Goal: Find specific page/section: Find specific page/section

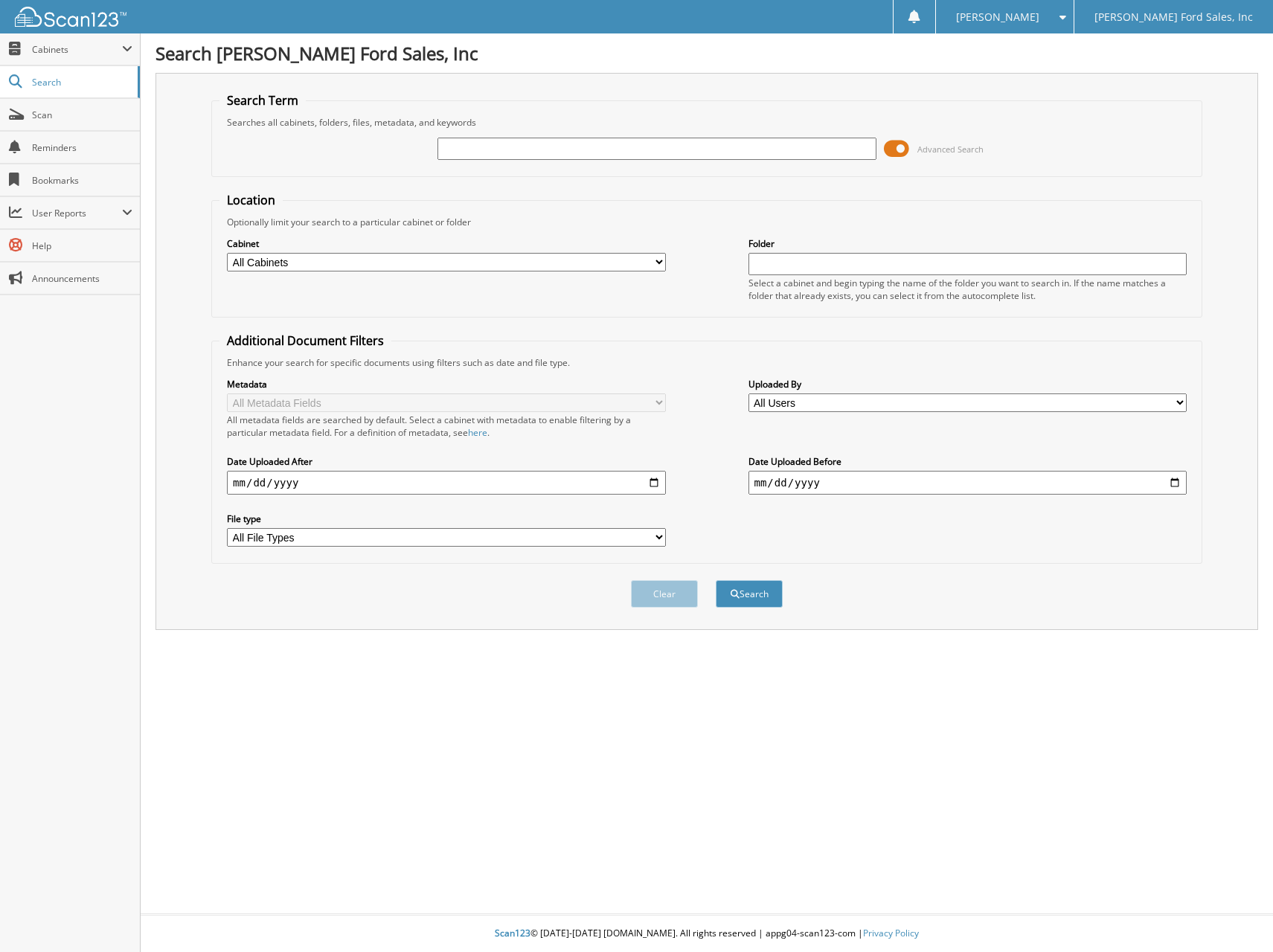
drag, startPoint x: 499, startPoint y: 150, endPoint x: 492, endPoint y: 144, distance: 9.2
click at [499, 149] on input "text" at bounding box center [656, 149] width 438 height 22
type input "0028799"
click at [716, 580] on button "Search" at bounding box center [749, 593] width 67 height 28
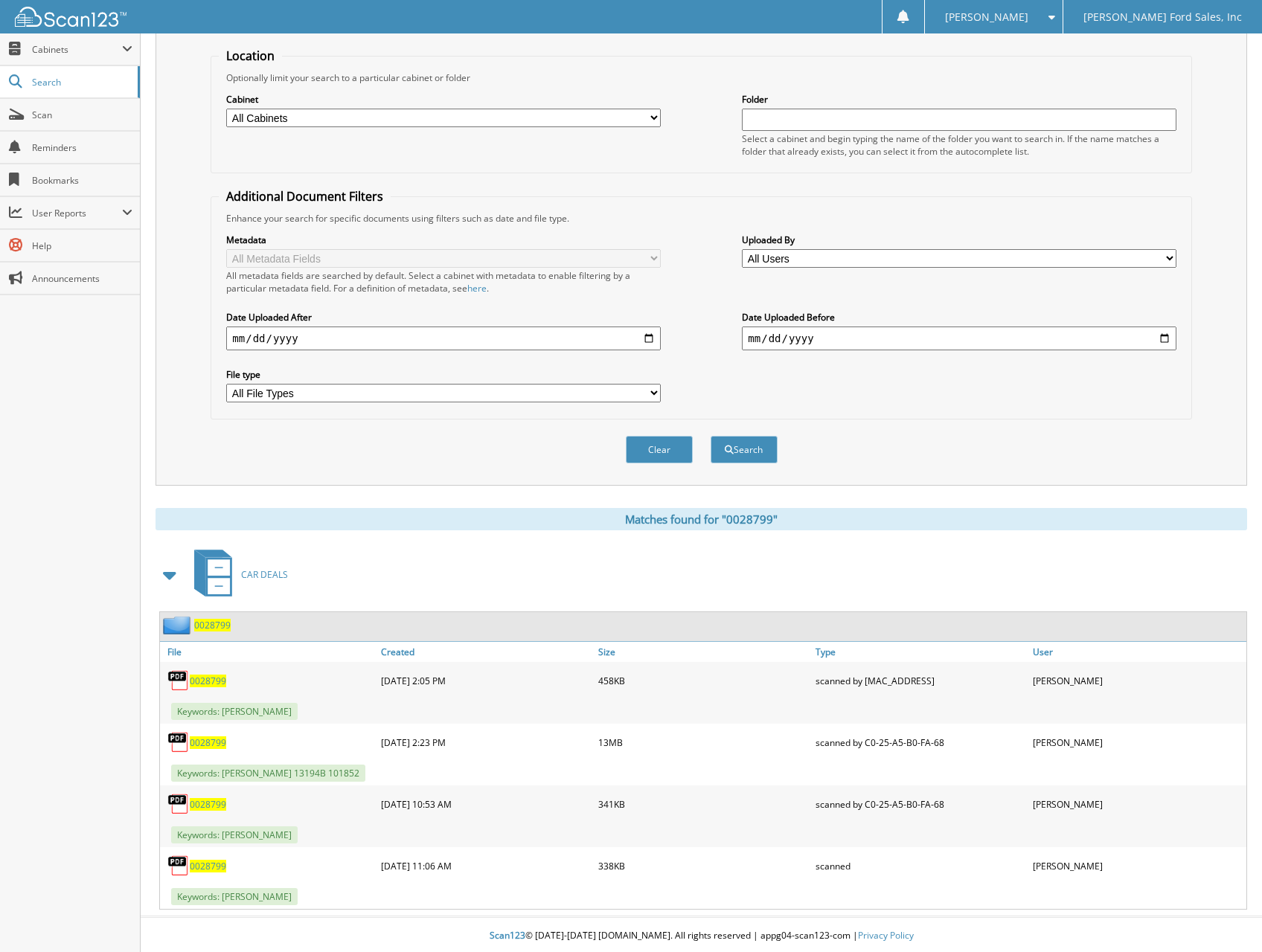
scroll to position [148, 0]
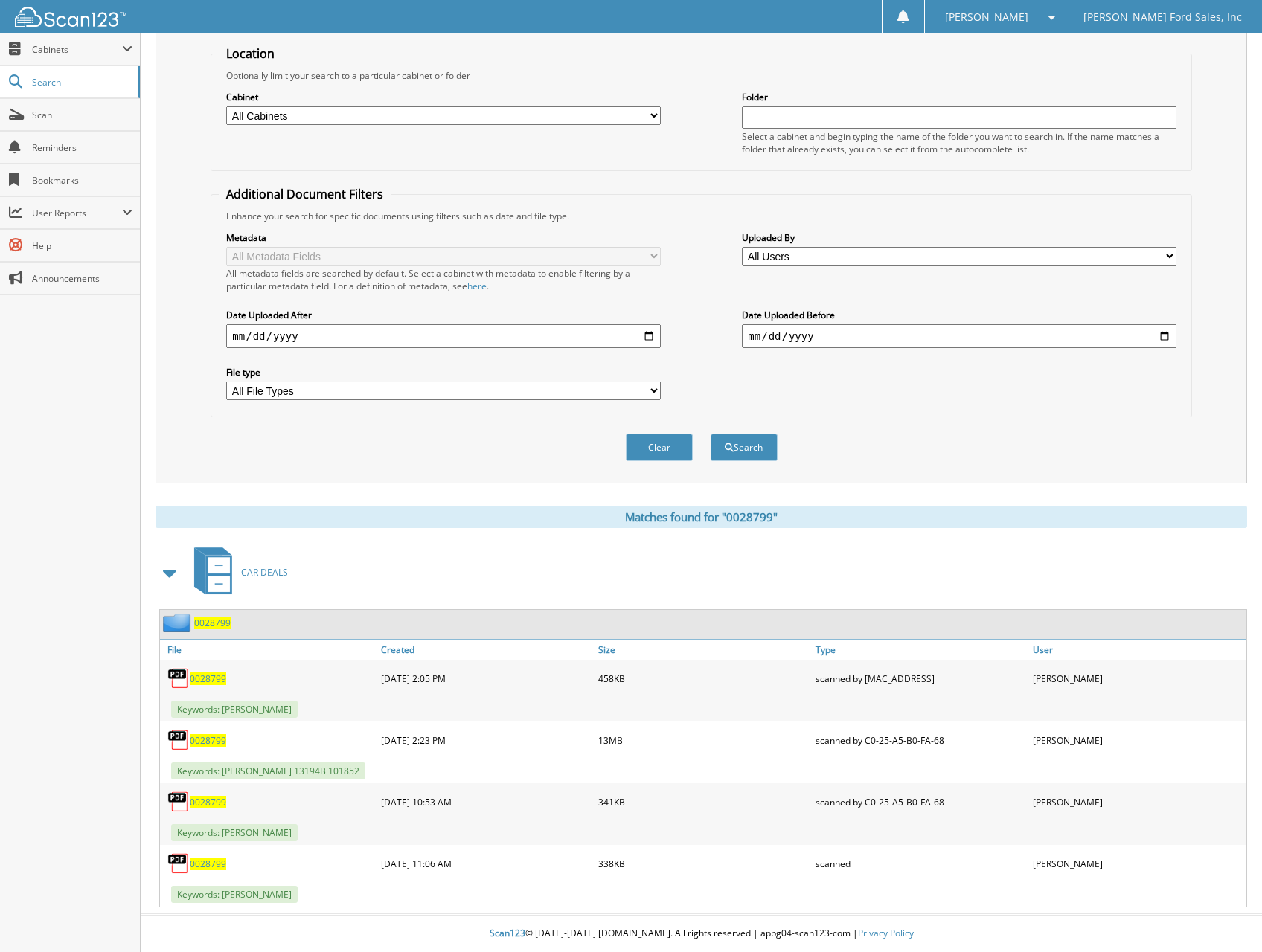
click at [198, 738] on span "0028799" at bounding box center [208, 740] width 37 height 13
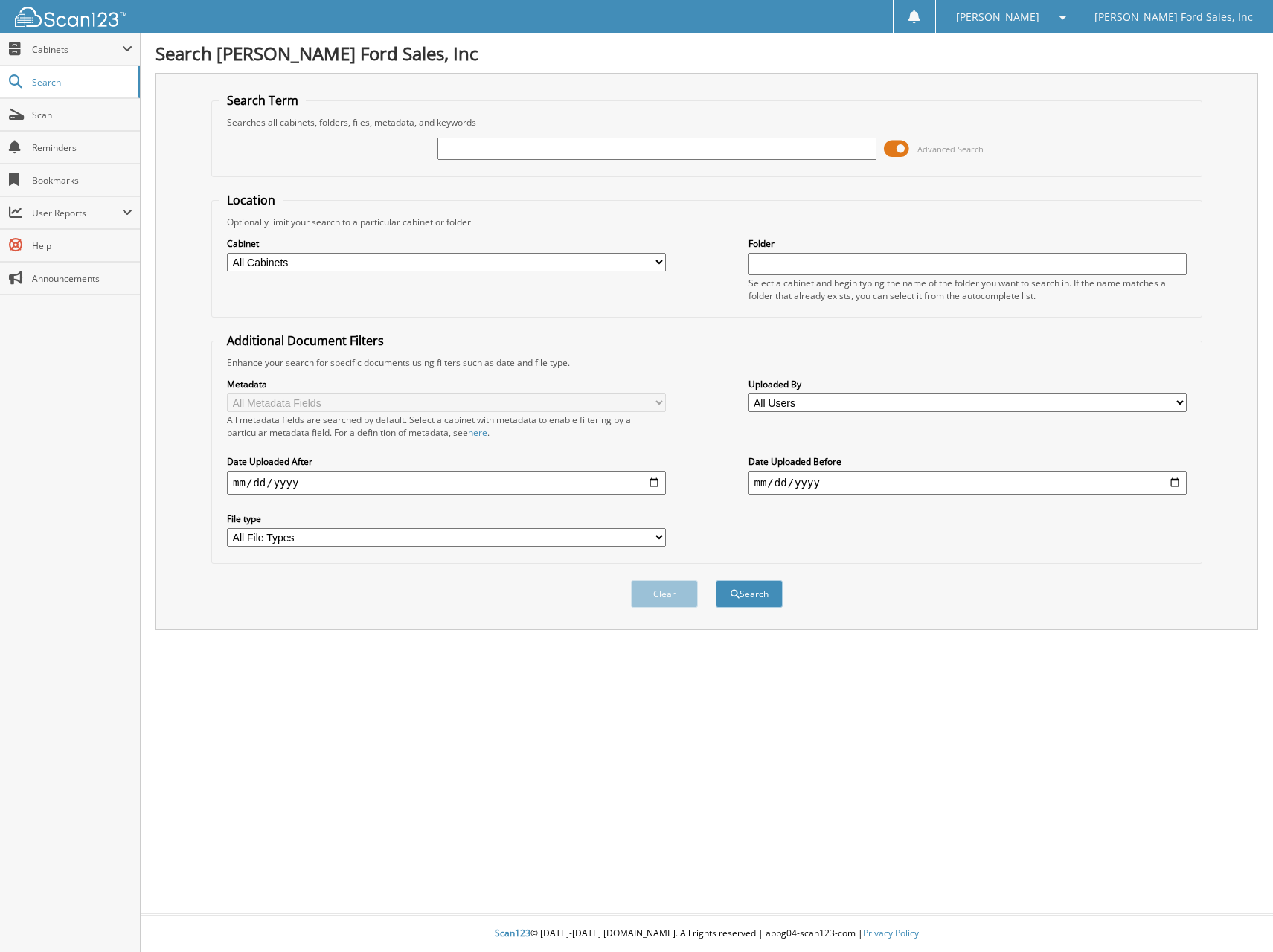
click at [554, 142] on input "text" at bounding box center [656, 149] width 438 height 22
type input "0028860"
click at [716, 580] on button "Search" at bounding box center [749, 593] width 67 height 28
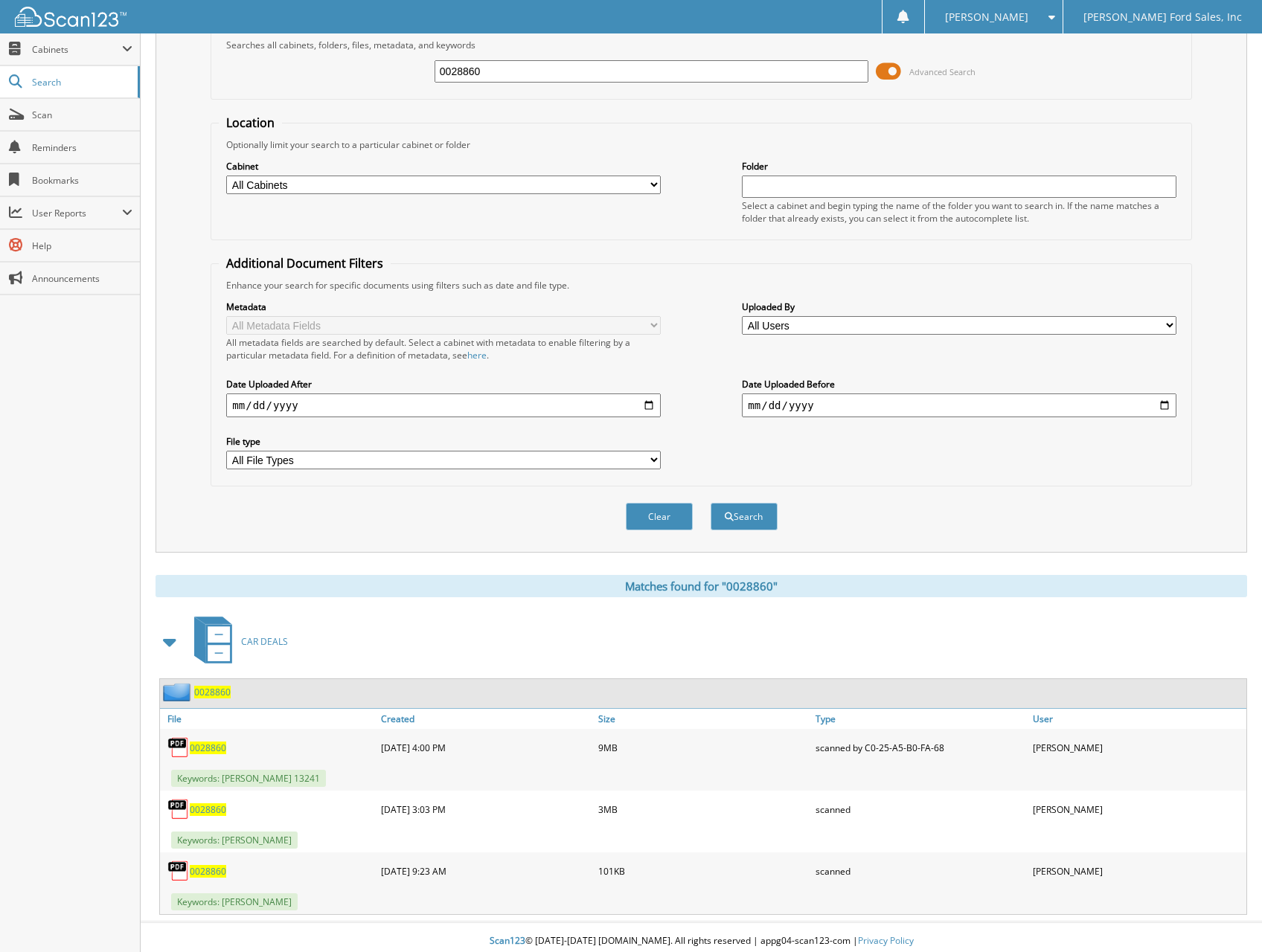
scroll to position [85, 0]
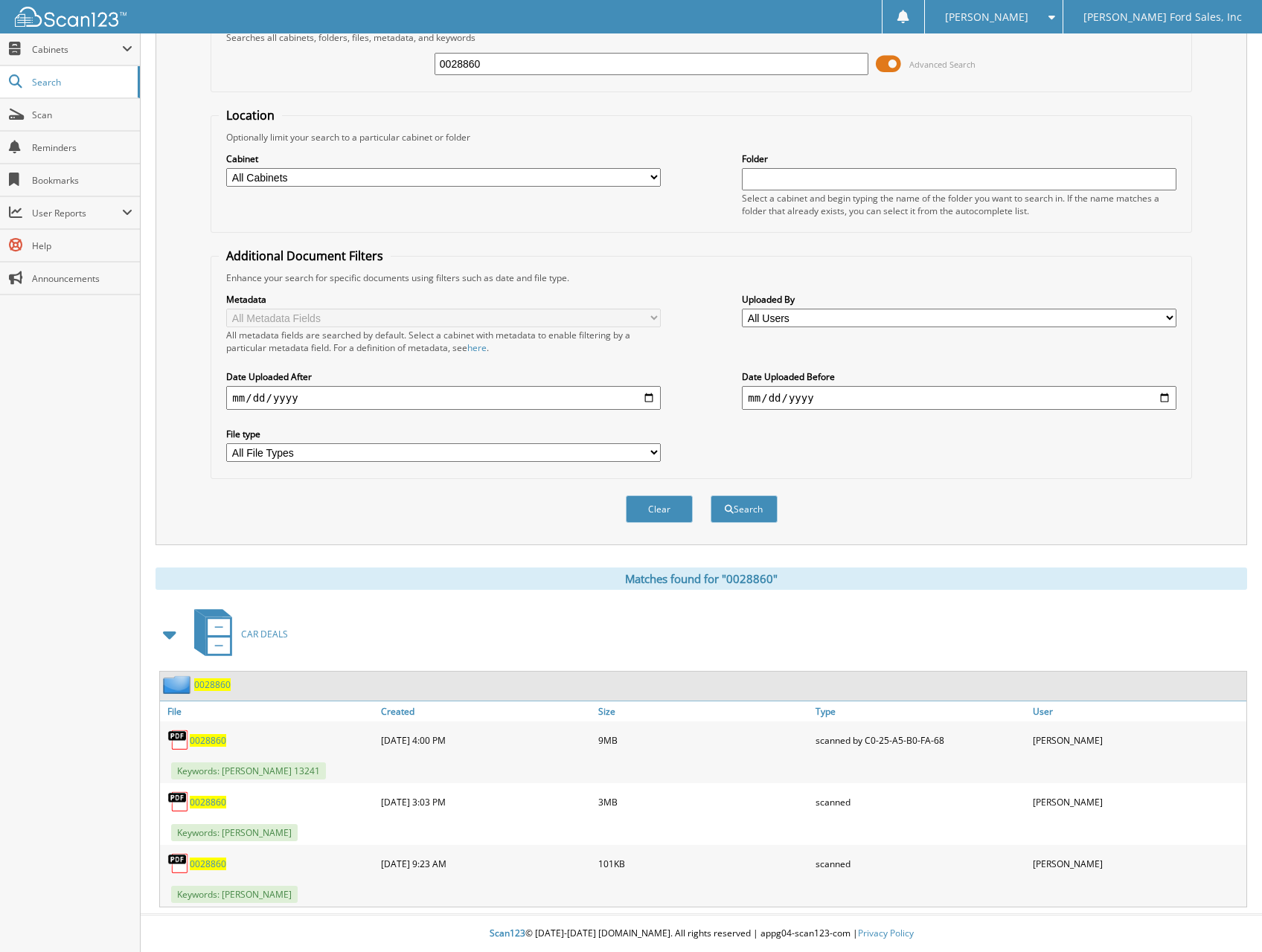
click at [211, 864] on span "0028860" at bounding box center [208, 864] width 37 height 13
click at [214, 803] on span "0028860" at bounding box center [208, 801] width 37 height 13
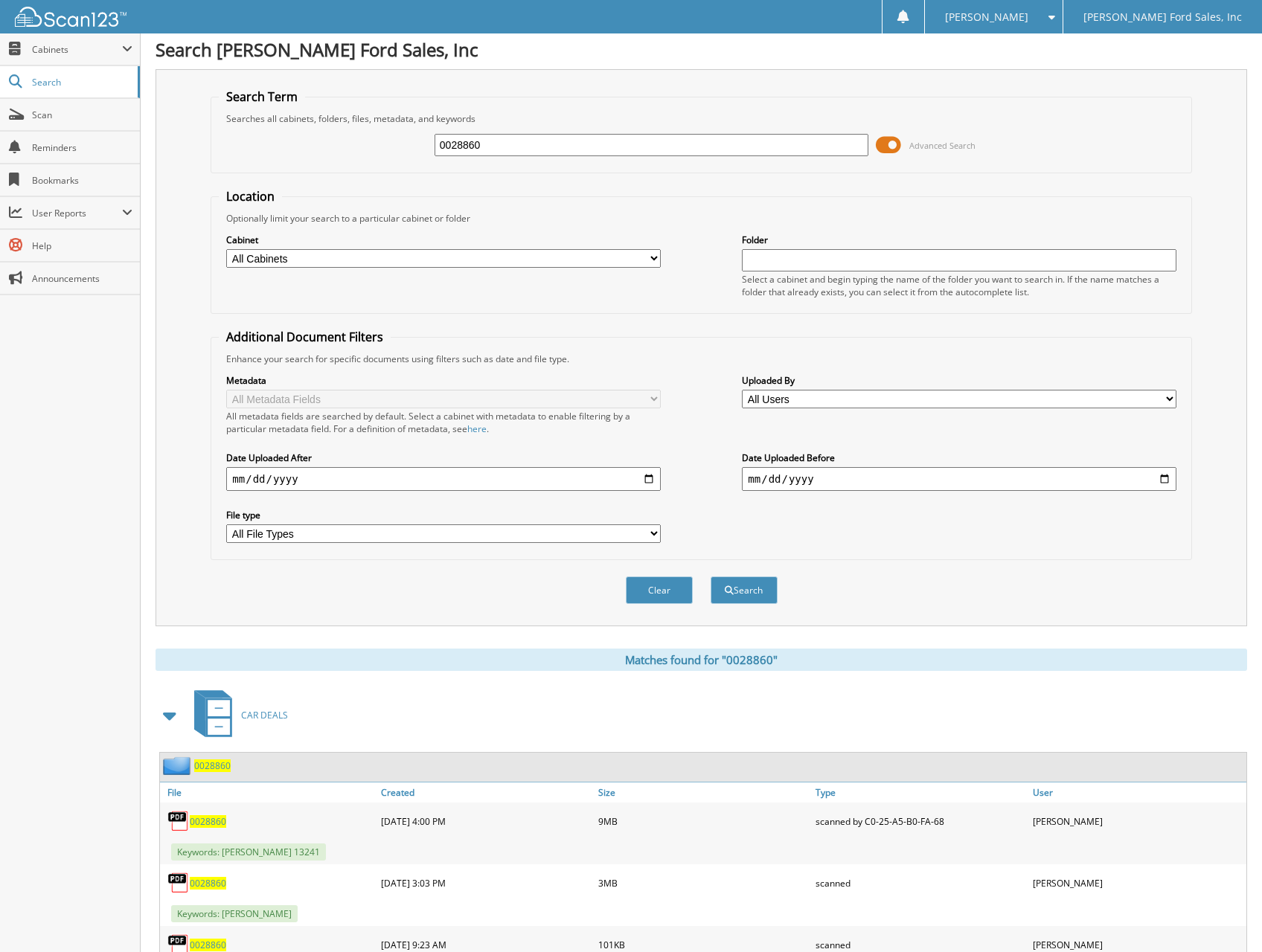
scroll to position [0, 0]
